Goal: Information Seeking & Learning: Learn about a topic

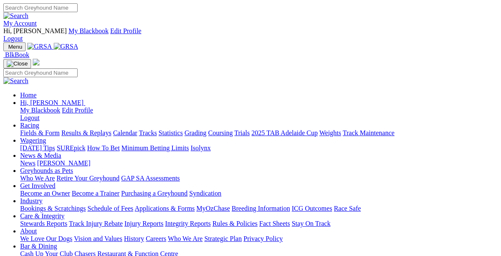
click at [39, 122] on link "Racing" at bounding box center [29, 125] width 19 height 7
click at [44, 129] on link "Fields & Form" at bounding box center [39, 132] width 39 height 7
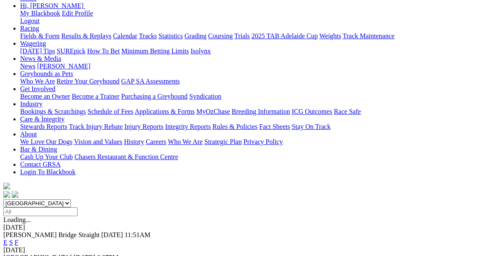
scroll to position [113, 0]
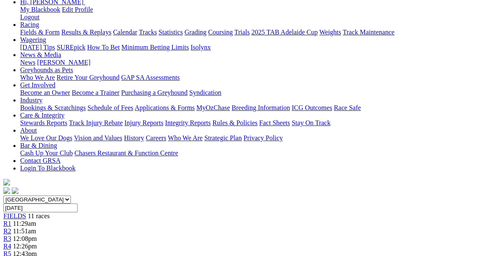
scroll to position [120, 0]
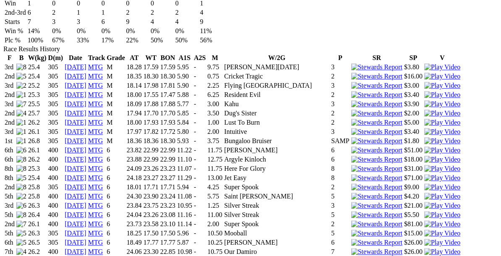
scroll to position [622, 0]
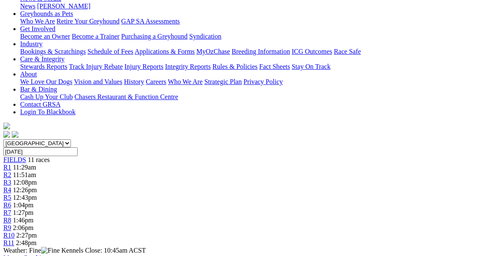
scroll to position [173, 0]
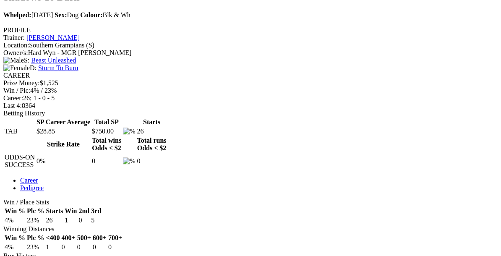
scroll to position [341, 0]
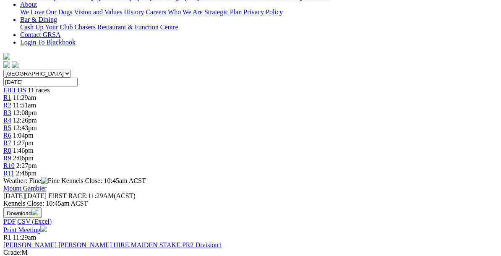
scroll to position [242, 0]
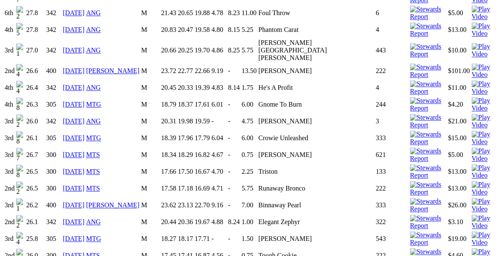
scroll to position [773, 0]
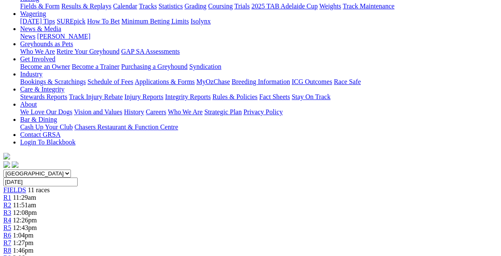
scroll to position [145, 0]
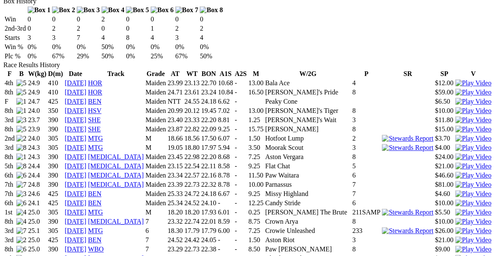
scroll to position [592, 0]
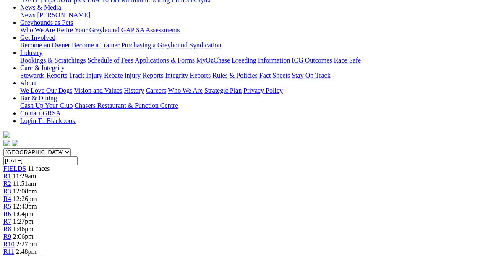
scroll to position [164, 0]
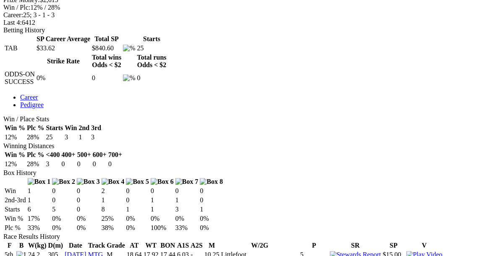
scroll to position [420, 0]
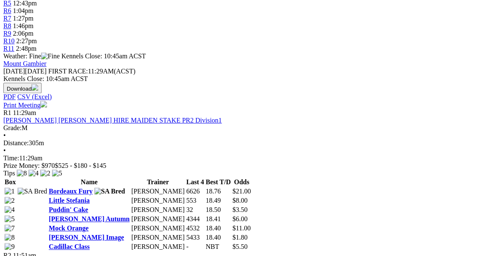
scroll to position [380, 0]
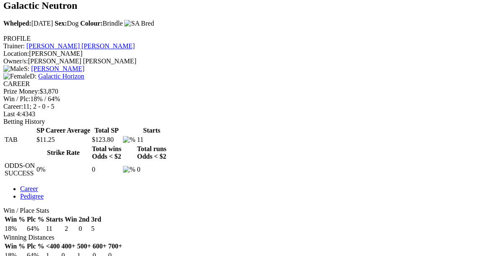
scroll to position [328, 0]
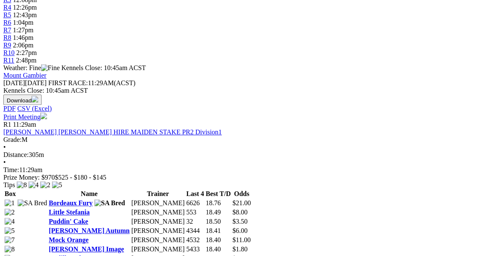
scroll to position [359, 0]
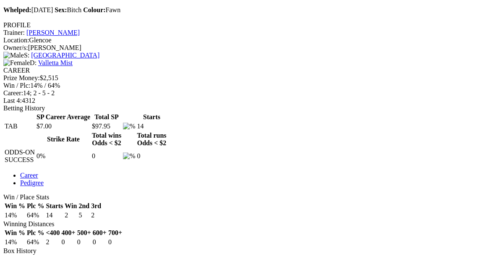
scroll to position [341, 0]
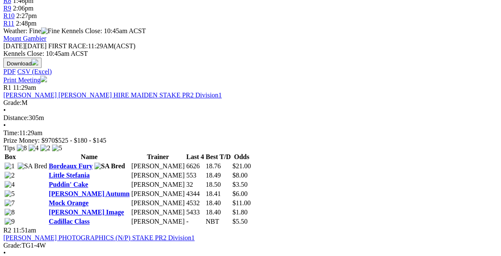
scroll to position [395, 0]
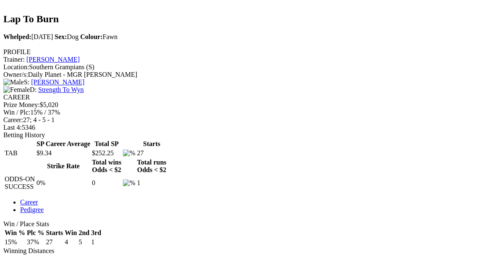
scroll to position [327, 0]
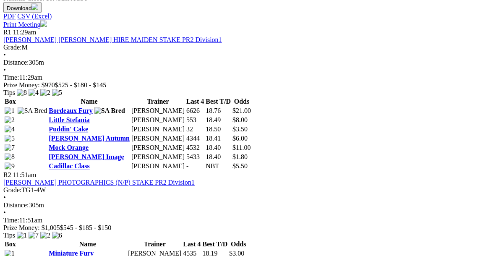
scroll to position [449, 0]
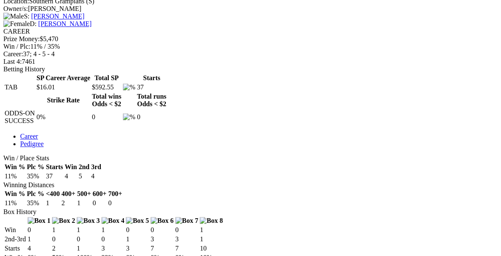
scroll to position [370, 0]
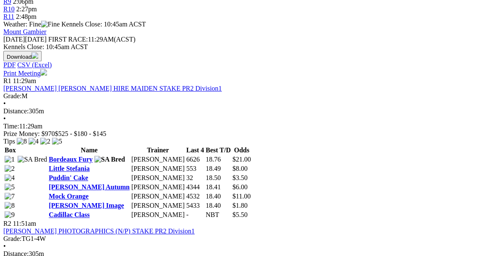
scroll to position [398, 0]
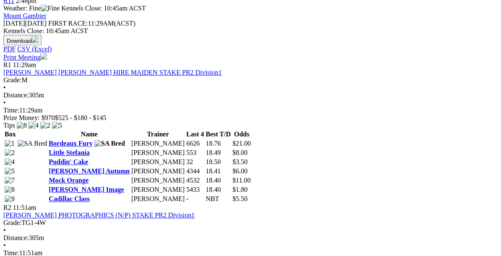
scroll to position [414, 0]
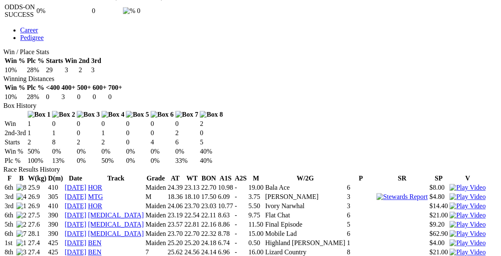
scroll to position [488, 0]
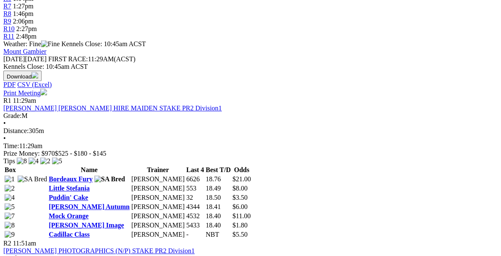
scroll to position [394, 0]
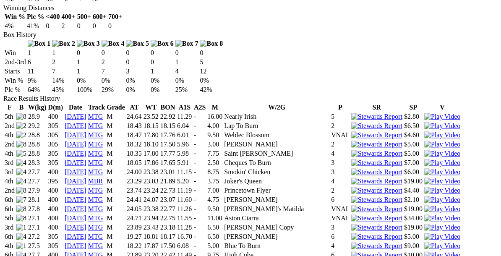
scroll to position [561, 0]
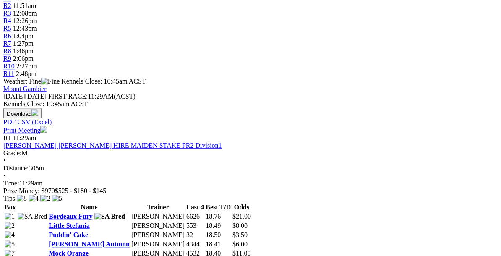
scroll to position [343, 0]
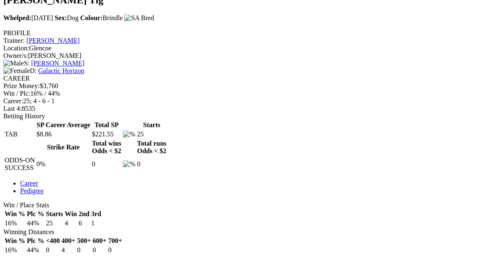
scroll to position [339, 0]
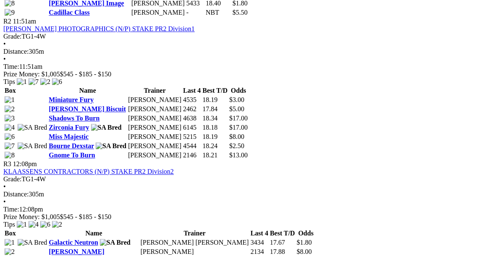
scroll to position [602, 0]
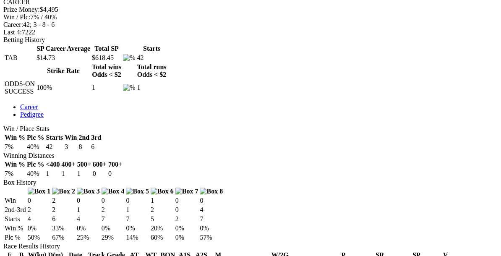
scroll to position [410, 0]
